Goal: Obtain resource: Download file/media

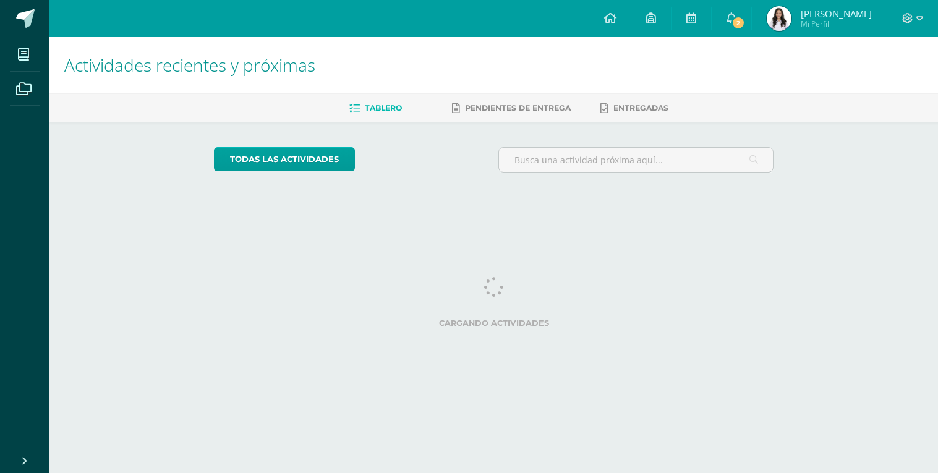
click at [741, 19] on span "2" at bounding box center [738, 23] width 14 height 14
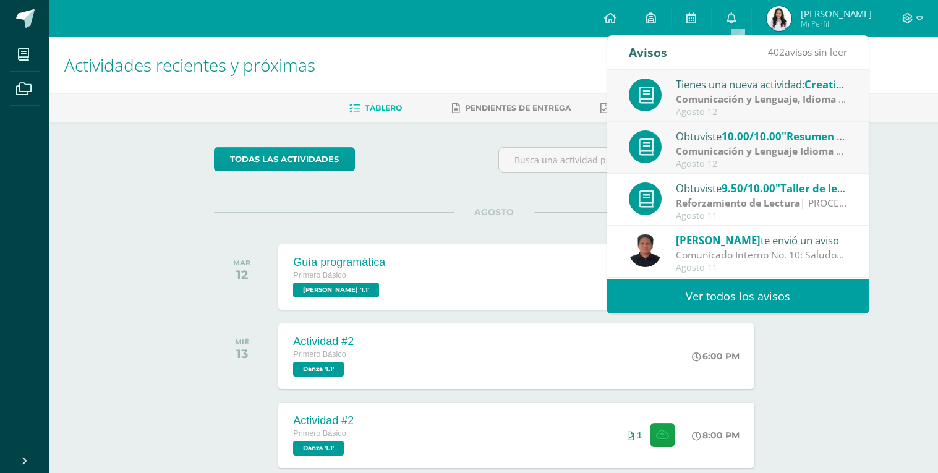
scroll to position [1, 0]
click at [884, 296] on div "Actividades recientes y próximas Tablero Pendientes de entrega Entregadas todas…" at bounding box center [493, 410] width 888 height 746
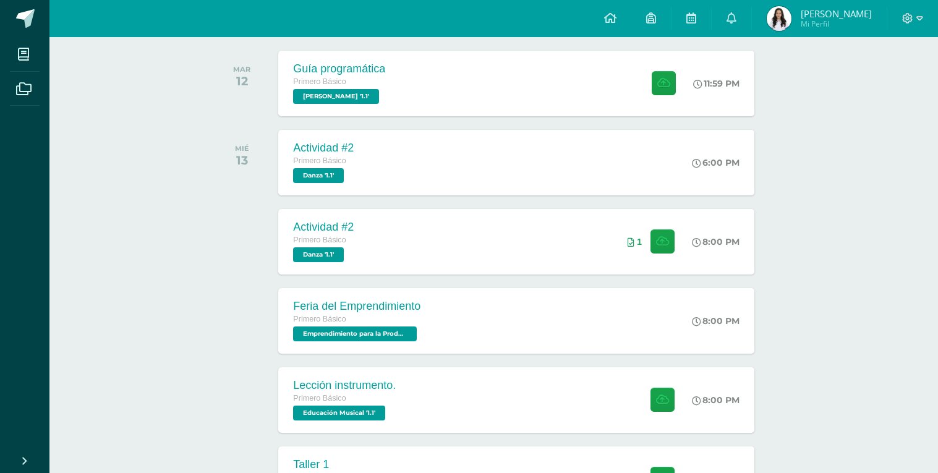
scroll to position [190, 0]
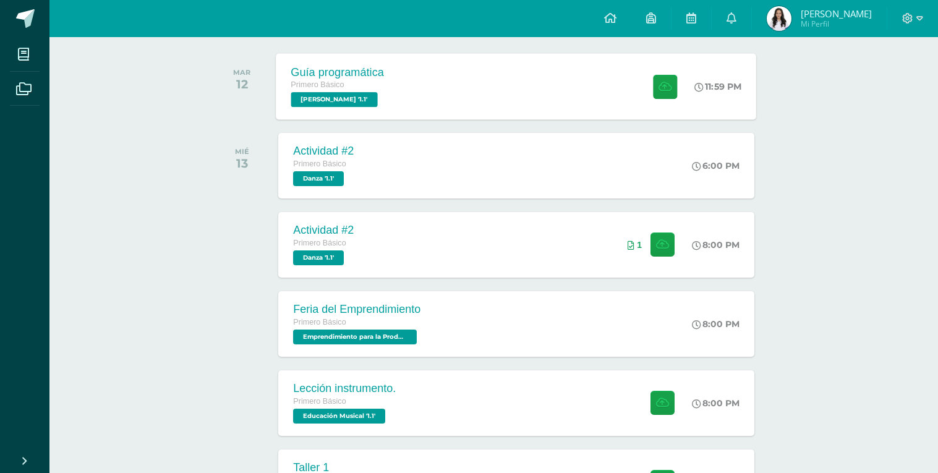
click at [590, 81] on div "Guía programática Primero Básico [PERSON_NAME] '1.1' 11:59 PM Guía programática…" at bounding box center [516, 86] width 480 height 66
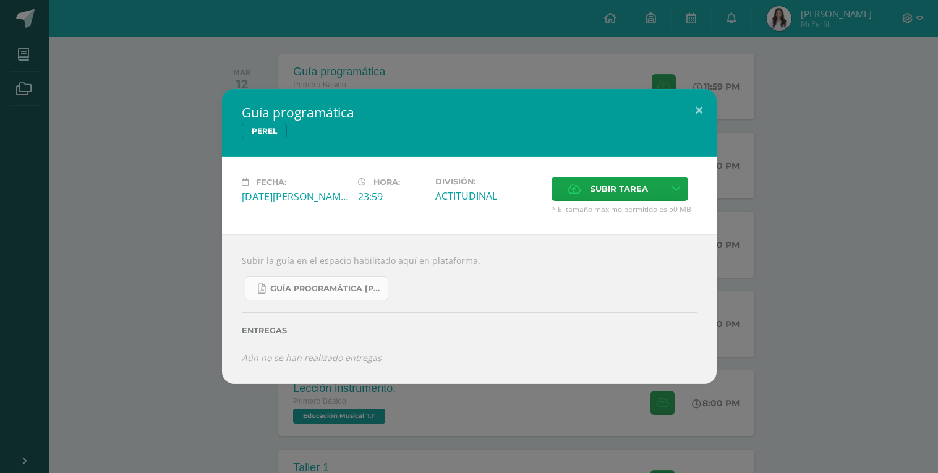
click at [278, 292] on span "Guía Programática [PERSON_NAME] 1ro Básico - Bloque 3 - Profe. [PERSON_NAME].pdf" at bounding box center [325, 289] width 111 height 10
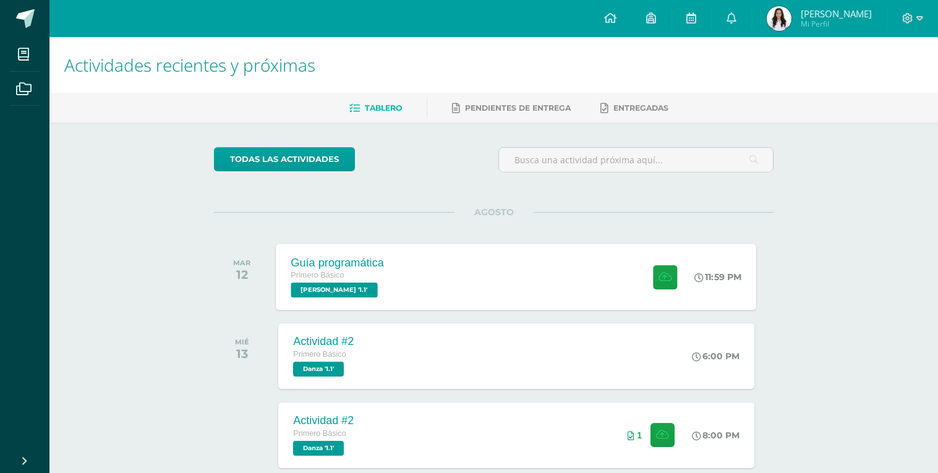
click at [385, 266] on div "Guía programática Primero Básico [PERSON_NAME] '1.1'" at bounding box center [337, 277] width 123 height 66
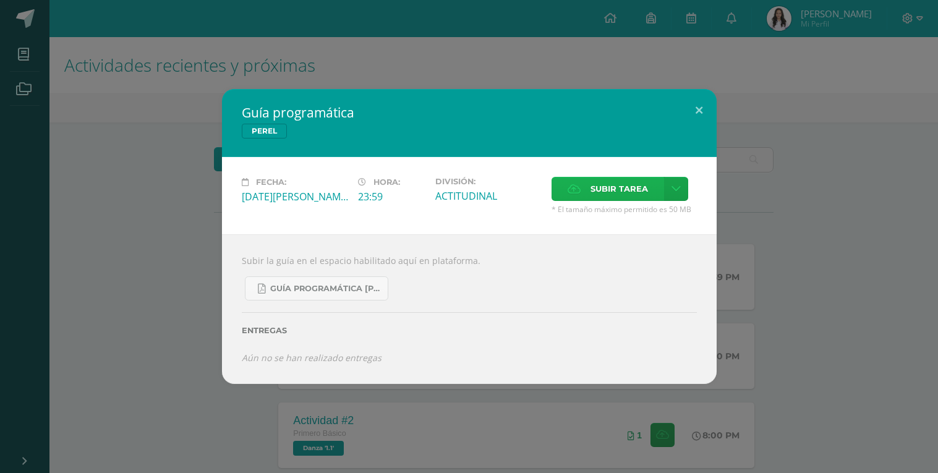
click at [628, 191] on span "Subir tarea" at bounding box center [619, 188] width 58 height 23
click at [0, 0] on input "Subir tarea" at bounding box center [0, 0] width 0 height 0
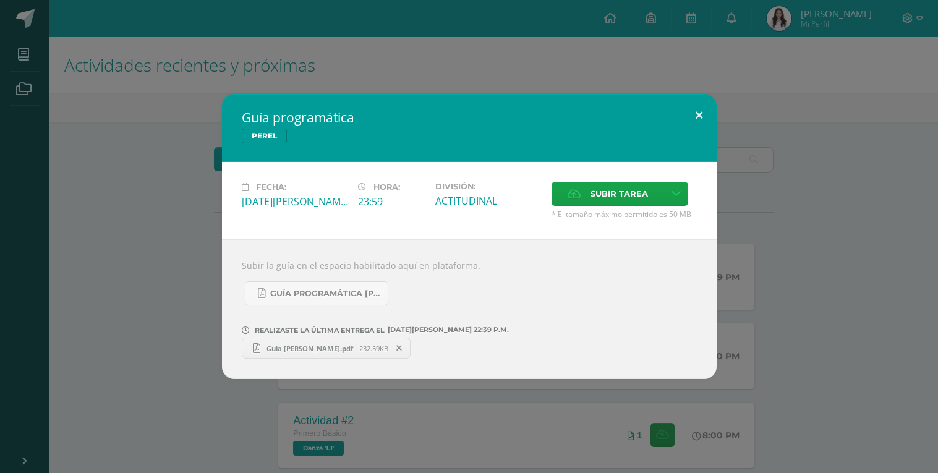
click at [712, 113] on button at bounding box center [698, 115] width 35 height 42
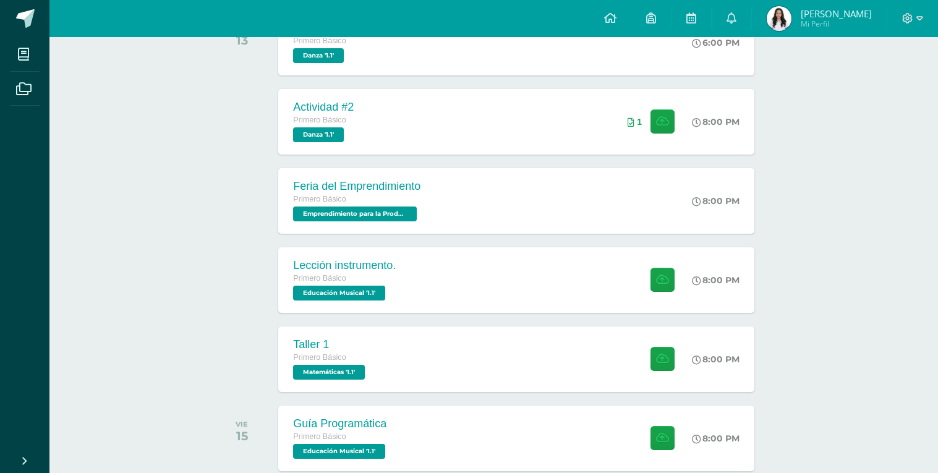
scroll to position [318, 0]
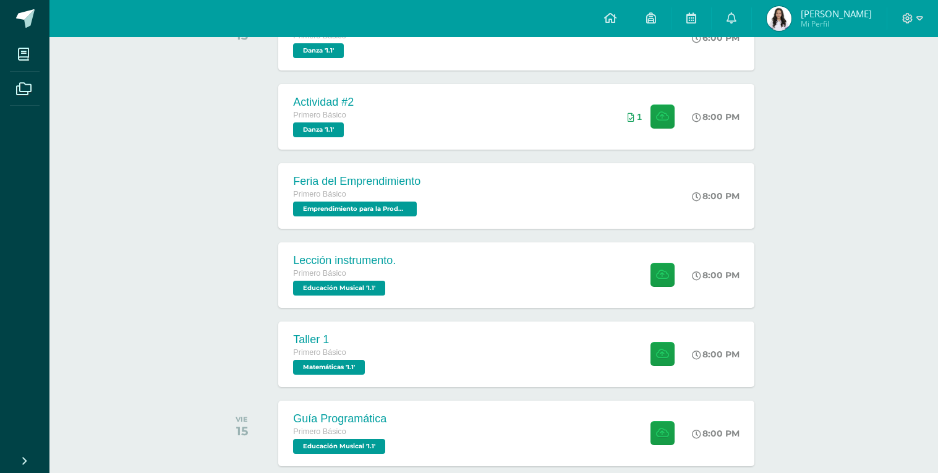
click at [605, 208] on div "Feria del Emprendimiento Primero Básico Emprendimiento para la Productividad '1…" at bounding box center [515, 196] width 475 height 66
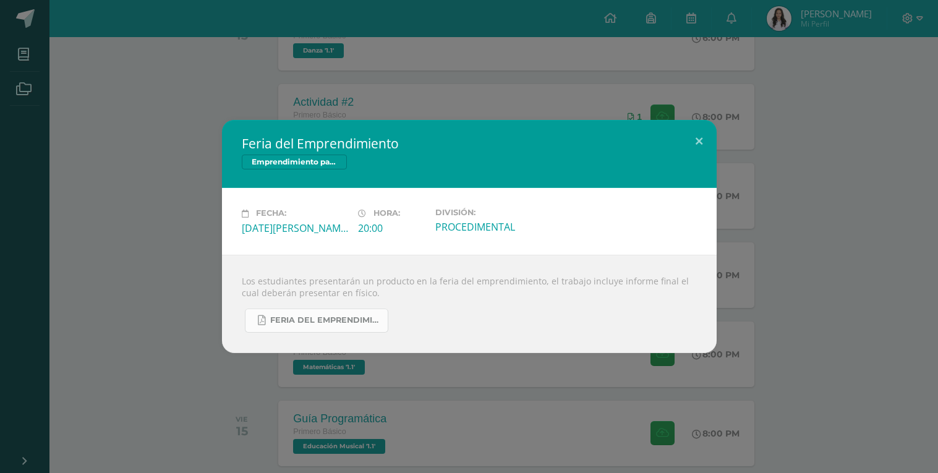
click at [357, 323] on span "FERIA DEL EMPRENDIMIENTO.pdf" at bounding box center [325, 320] width 111 height 10
